Goal: Register for event/course

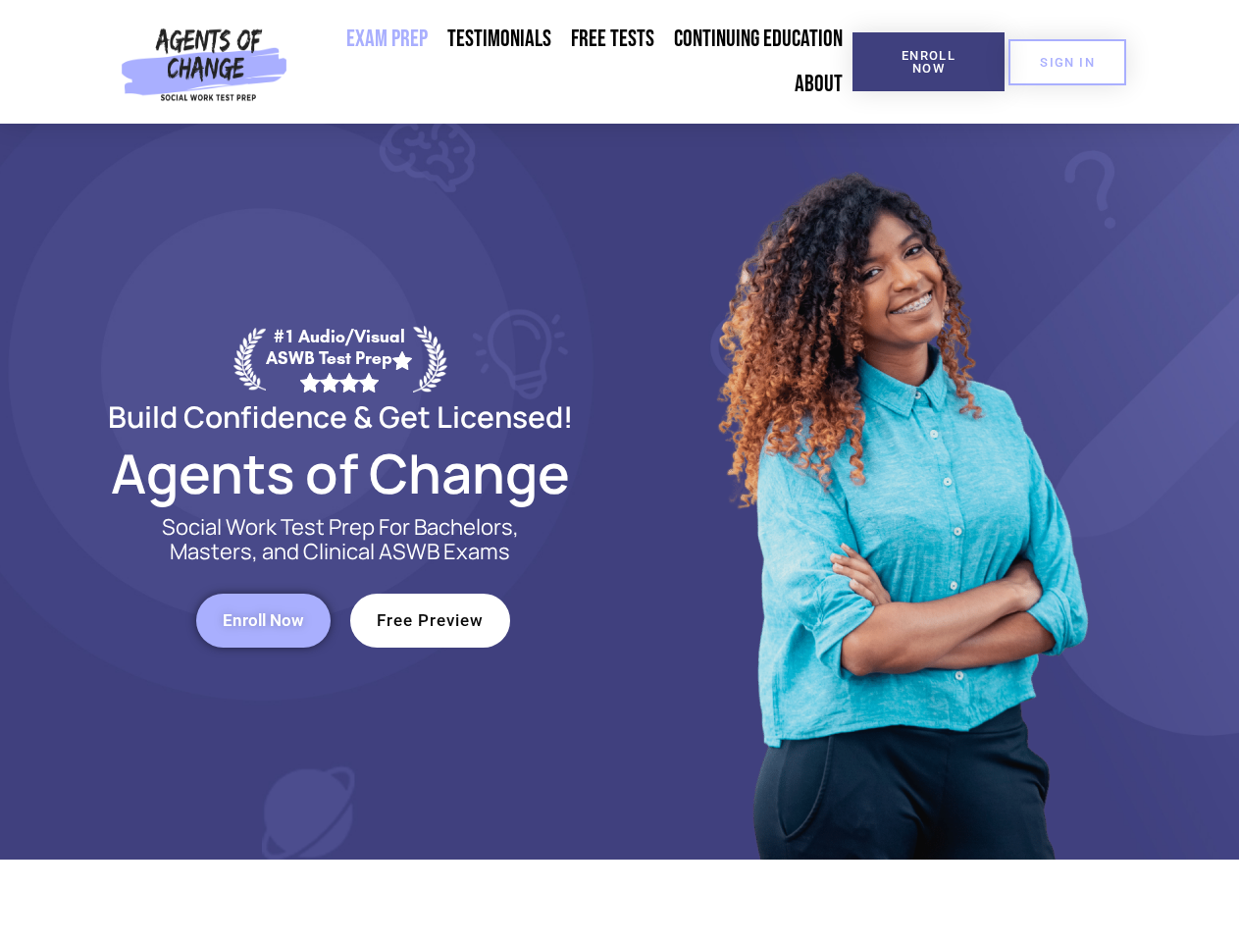
click at [620, 471] on div at bounding box center [899, 492] width 559 height 736
click at [928, 62] on span "Enroll Now" at bounding box center [928, 62] width 89 height 26
click at [1068, 62] on span "SIGN IN" at bounding box center [1067, 62] width 55 height 13
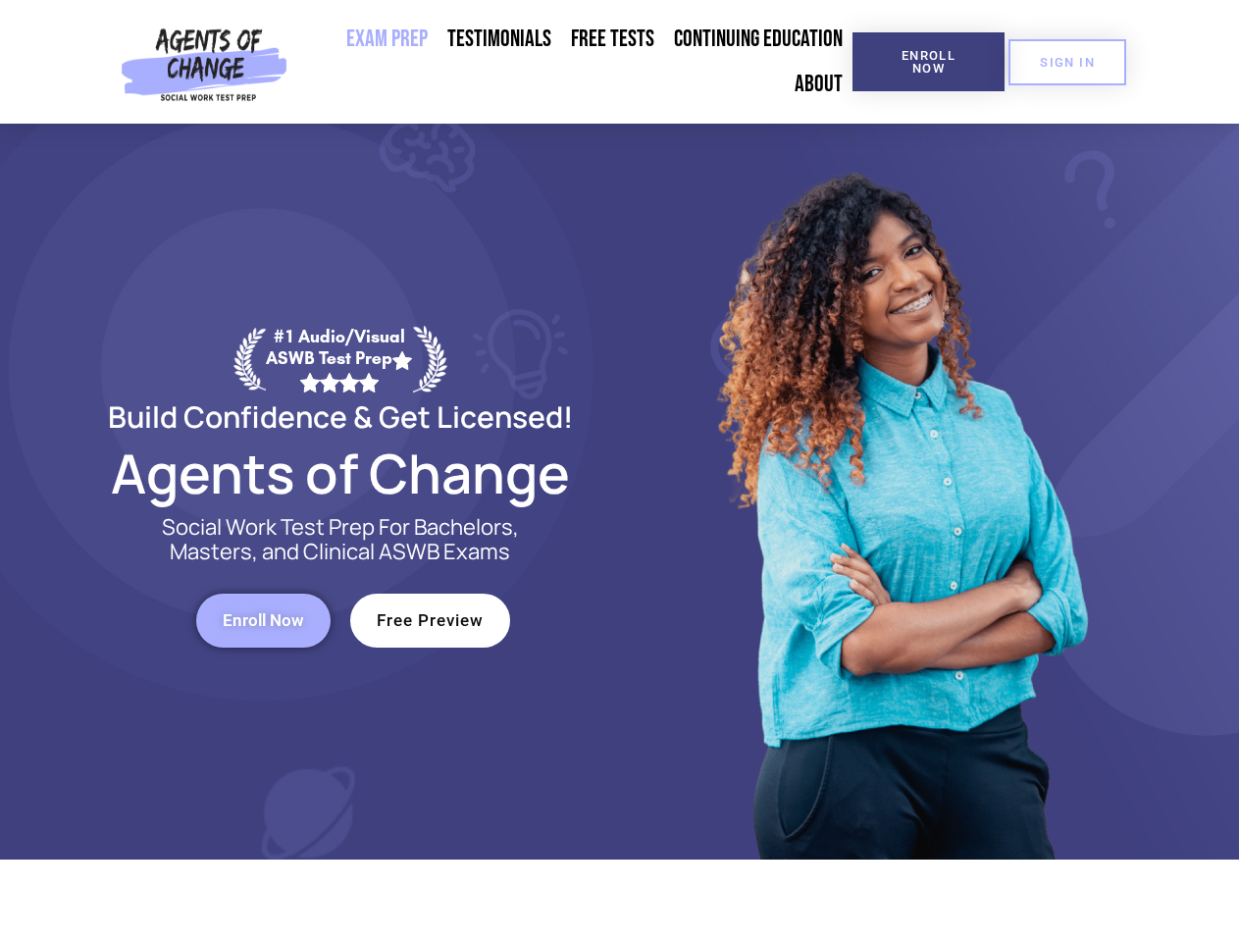
click at [263, 620] on span "Enroll Now" at bounding box center [263, 620] width 81 height 17
click at [430, 620] on span "Free Preview" at bounding box center [430, 620] width 107 height 17
